Goal: Transaction & Acquisition: Obtain resource

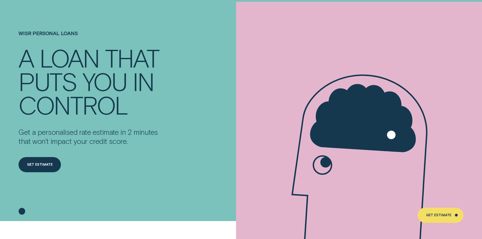
scroll to position [51, 0]
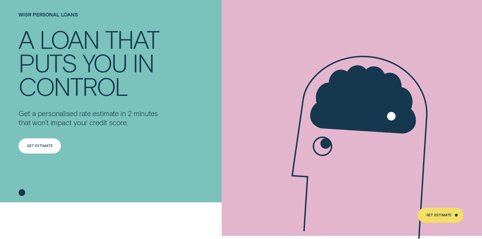
click at [39, 149] on div "Get Estimate" at bounding box center [39, 145] width 42 height 15
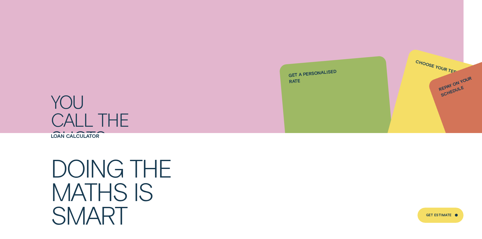
drag, startPoint x: 204, startPoint y: 81, endPoint x: 210, endPoint y: 149, distance: 68.7
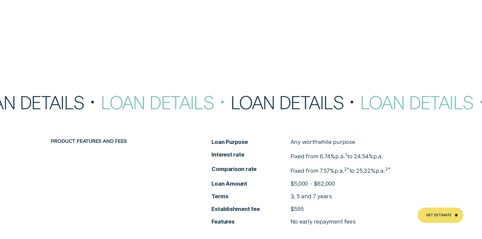
drag, startPoint x: 197, startPoint y: 98, endPoint x: 204, endPoint y: 170, distance: 72.6
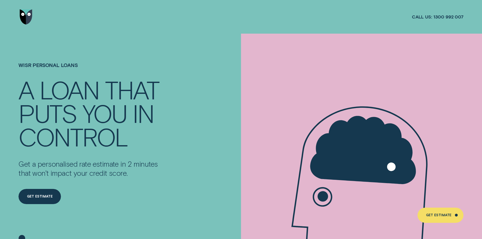
drag, startPoint x: 204, startPoint y: 170, endPoint x: 204, endPoint y: -6, distance: 175.9
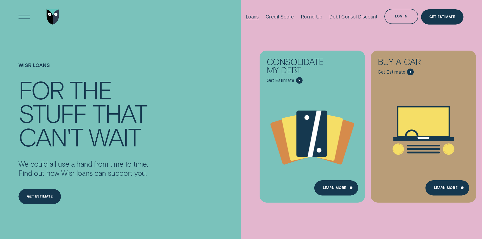
click at [253, 19] on div "Loans" at bounding box center [251, 17] width 13 height 6
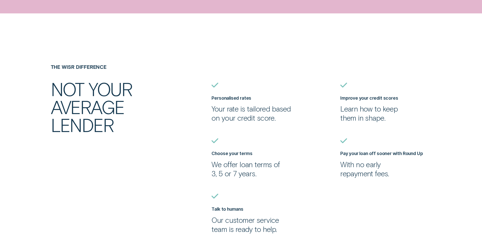
scroll to position [531, 0]
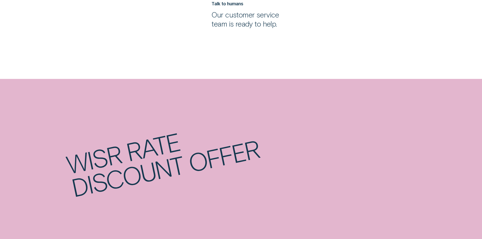
drag, startPoint x: 206, startPoint y: 100, endPoint x: 206, endPoint y: 124, distance: 23.3
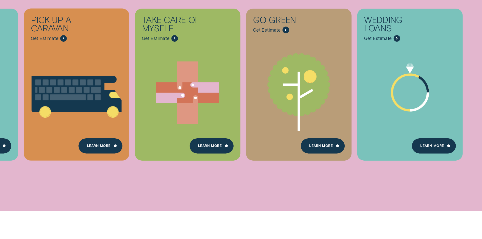
drag, startPoint x: 206, startPoint y: 172, endPoint x: 207, endPoint y: 82, distance: 89.5
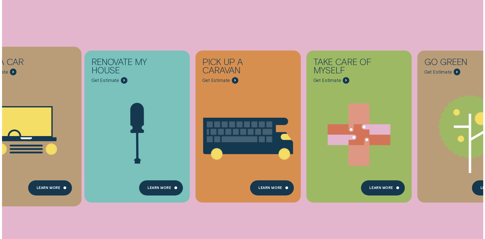
scroll to position [0, 0]
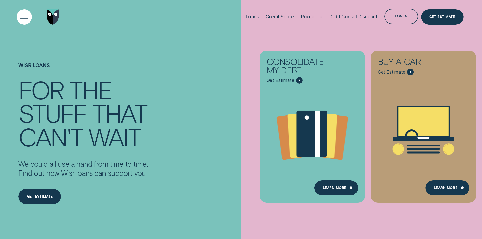
click at [20, 15] on div "Open Menu" at bounding box center [23, 16] width 21 height 21
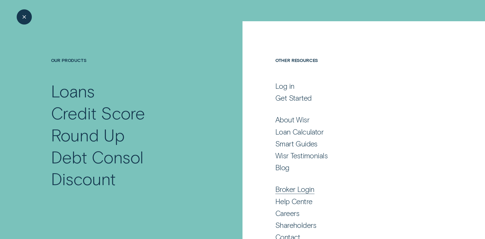
scroll to position [25, 0]
